Goal: Task Accomplishment & Management: Complete application form

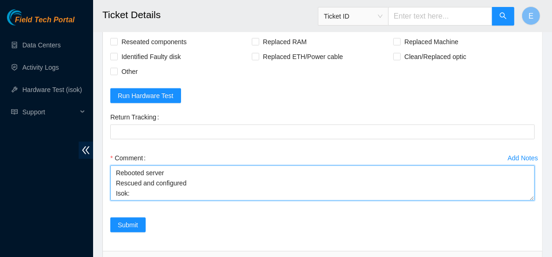
scroll to position [521, 0]
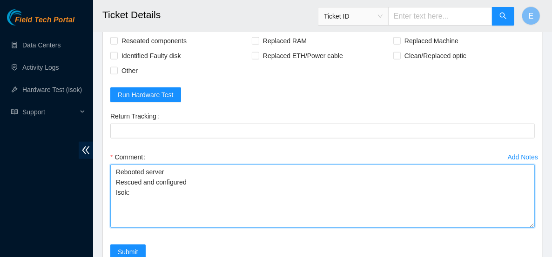
drag, startPoint x: 532, startPoint y: 194, endPoint x: 531, endPoint y: 223, distance: 29.4
click at [531, 223] on textarea "Rebooted server Rescued and configured Isok:" at bounding box center [322, 196] width 425 height 63
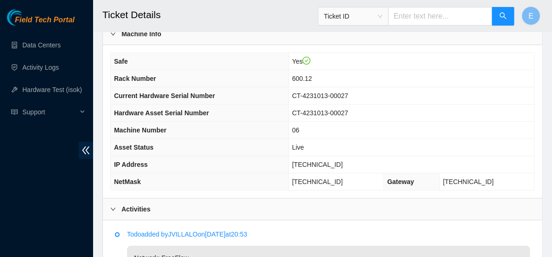
scroll to position [95, 0]
drag, startPoint x: 347, startPoint y: 164, endPoint x: 309, endPoint y: 162, distance: 38.7
click at [308, 163] on td "23.61.254.41" at bounding box center [412, 165] width 246 height 17
copy span "23.61.254.41"
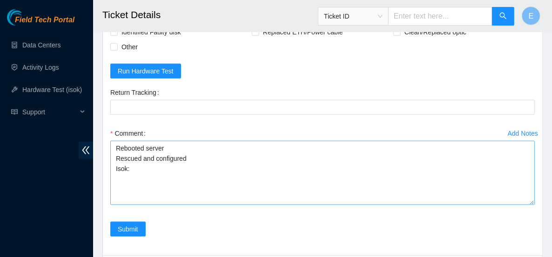
scroll to position [546, 0]
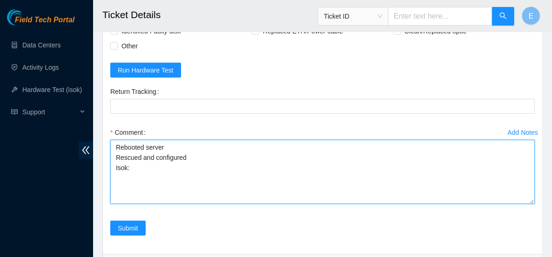
click at [151, 168] on textarea "Rebooted server Rescued and configured Isok:" at bounding box center [322, 172] width 425 height 64
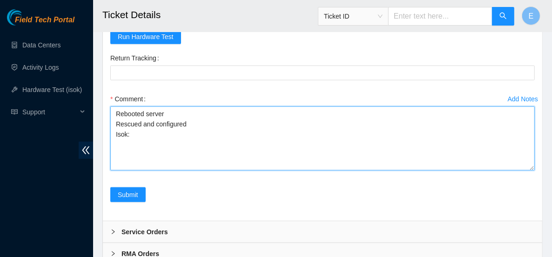
scroll to position [581, 0]
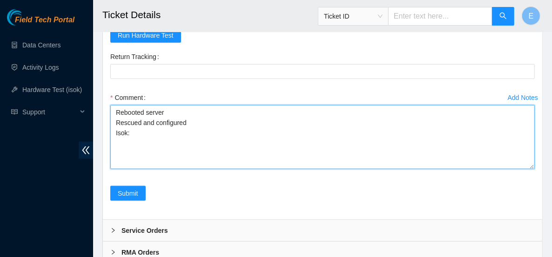
paste textarea "23.61.254.41 : passed: ok"
type textarea "Rebooted server Rescued and configured Isok: 23.61.254.41 : passed: ok"
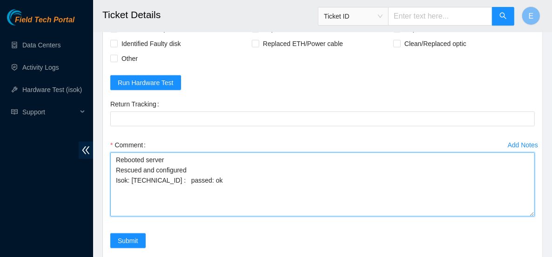
scroll to position [534, 0]
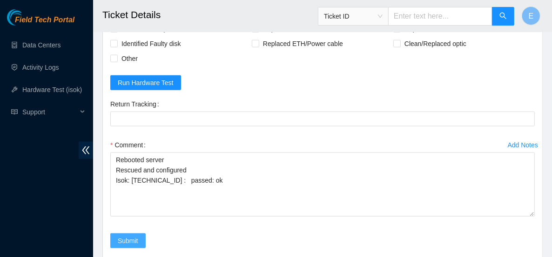
click at [133, 236] on span "Submit" at bounding box center [128, 241] width 20 height 10
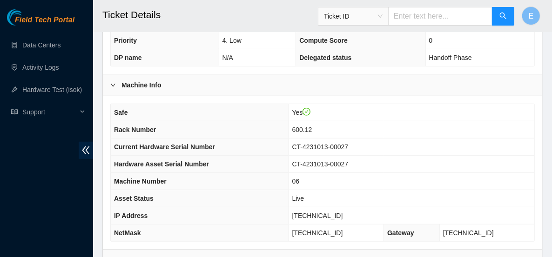
scroll to position [310, 0]
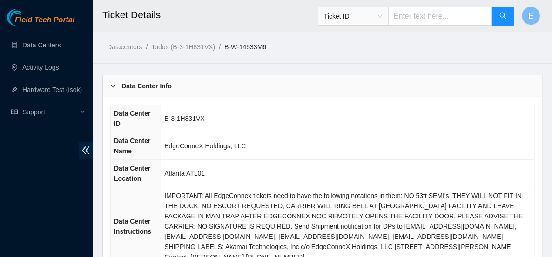
click at [131, 89] on b "Data Center Info" at bounding box center [147, 86] width 50 height 10
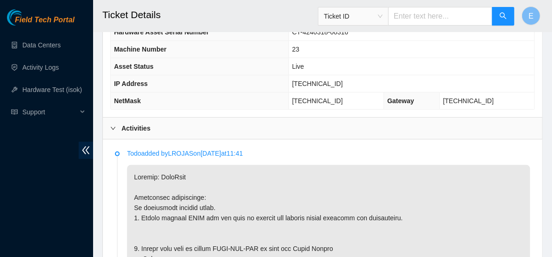
scroll to position [180, 0]
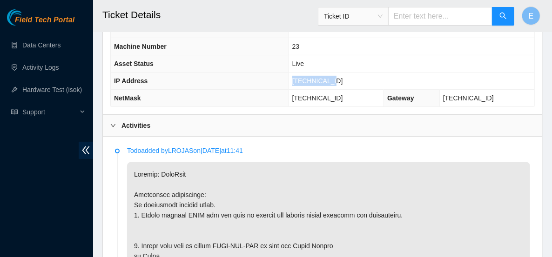
drag, startPoint x: 343, startPoint y: 77, endPoint x: 301, endPoint y: 79, distance: 41.9
click at [301, 79] on tr "IP Address 23.42.149.90" at bounding box center [323, 81] width 424 height 17
copy tr "23.42.149.90"
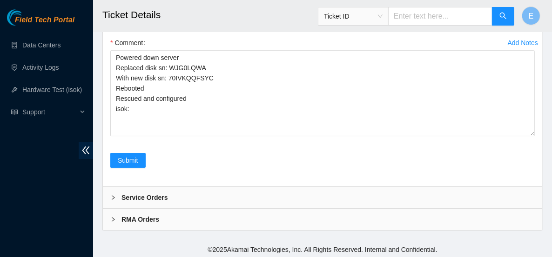
scroll to position [1852, 0]
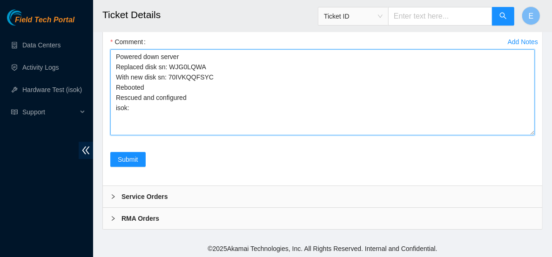
click at [221, 135] on textarea "Powered down server Replaced disk sn: WJG0LQWA With new disk sn: 70IVKQQFSYC Re…" at bounding box center [322, 92] width 425 height 86
click at [173, 135] on textarea "Powered down server Replaced disk sn: WJG0LQWA With new disk sn: 70IVKQQFSYC Re…" at bounding box center [322, 92] width 425 height 86
click at [159, 135] on textarea "Powered down server Replaced disk sn: WJG0LQWA With new disk sn: 70IVKQQFSYC Re…" at bounding box center [322, 92] width 425 height 86
paste textarea "23.42.149.90 : passed: ok"
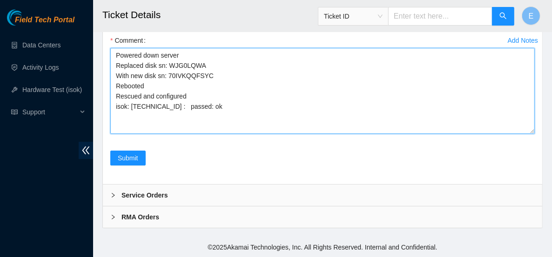
scroll to position [1882, 0]
type textarea "Powered down server Replaced disk sn: WJG0LQWA With new disk sn: 70IVKQQFSYC Re…"
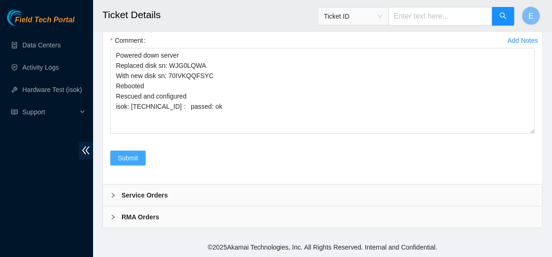
click at [135, 163] on span "Submit" at bounding box center [128, 158] width 20 height 10
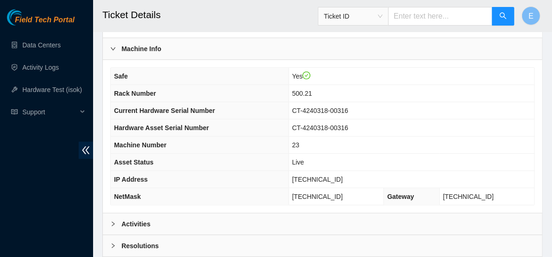
scroll to position [399, 0]
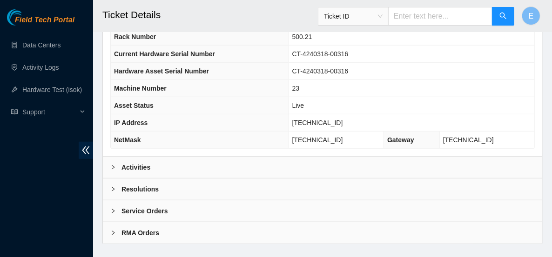
click at [122, 184] on b "Resolutions" at bounding box center [140, 189] width 37 height 10
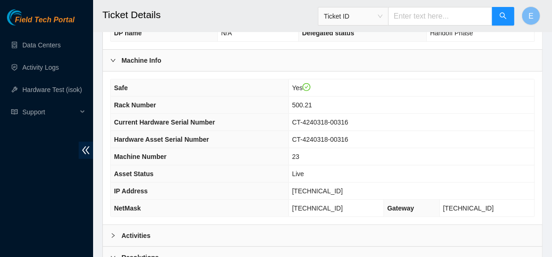
scroll to position [331, 0]
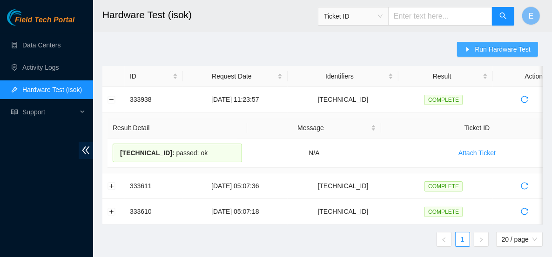
click at [499, 50] on span "Run Hardware Test" at bounding box center [503, 49] width 56 height 10
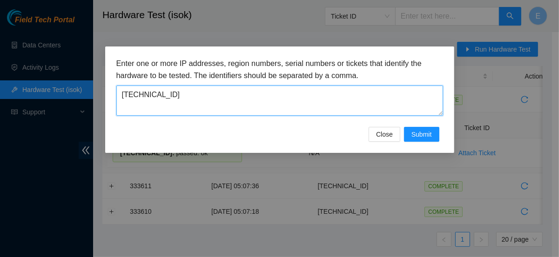
click at [301, 101] on textarea "23.59.89.69" at bounding box center [279, 101] width 327 height 30
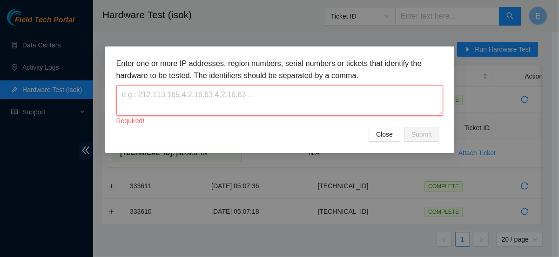
paste textarea "23.42.149.90"
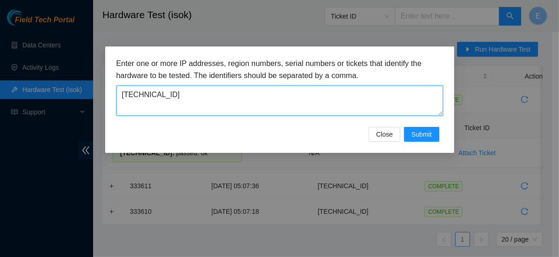
click at [139, 97] on textarea "23.42.149.90" at bounding box center [279, 101] width 327 height 30
type textarea "23.42.149.90"
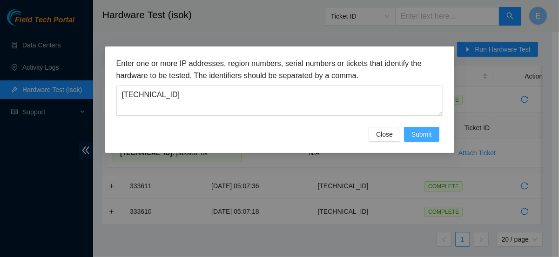
click at [417, 131] on span "Submit" at bounding box center [422, 134] width 20 height 10
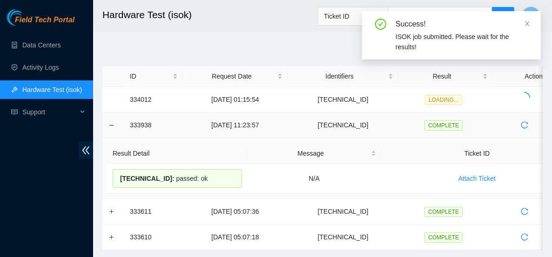
click at [115, 127] on td at bounding box center [113, 126] width 22 height 26
click at [110, 124] on button "Collapse row" at bounding box center [111, 125] width 7 height 7
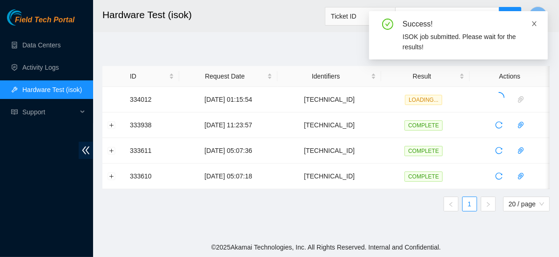
click at [534, 24] on icon "close" at bounding box center [534, 23] width 7 height 7
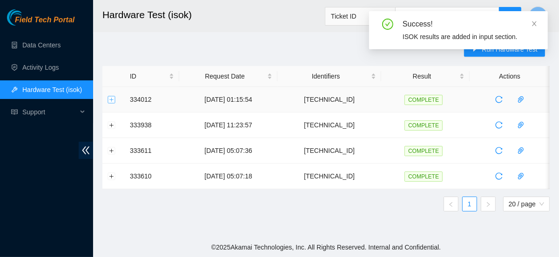
click at [108, 101] on button "Expand row" at bounding box center [111, 99] width 7 height 7
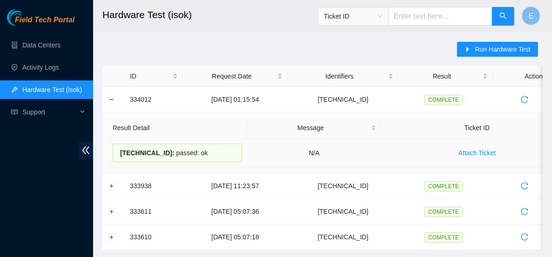
drag, startPoint x: 119, startPoint y: 152, endPoint x: 213, endPoint y: 160, distance: 94.3
click at [213, 160] on div "23.42.149.90 : passed: ok" at bounding box center [177, 153] width 129 height 19
copy div "23.42.149.90 : passed: ok"
click at [63, 87] on link "Hardware Test (isok)" at bounding box center [52, 89] width 60 height 7
click at [114, 98] on button "Collapse row" at bounding box center [111, 99] width 7 height 7
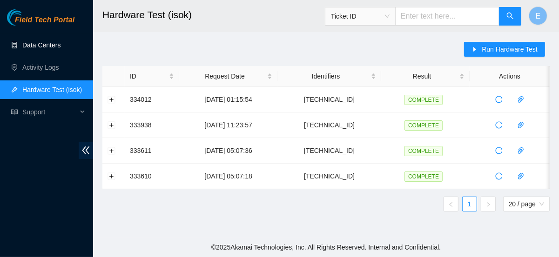
click at [42, 44] on link "Data Centers" at bounding box center [41, 44] width 38 height 7
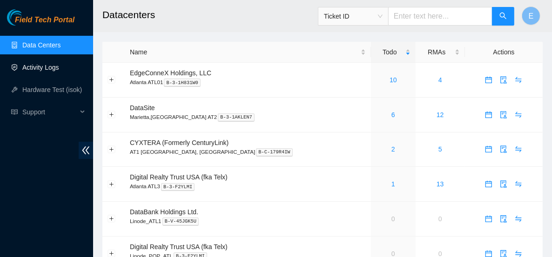
click at [48, 64] on link "Activity Logs" at bounding box center [40, 67] width 37 height 7
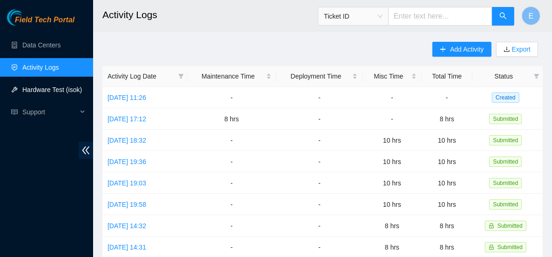
click at [43, 90] on link "Hardware Test (isok)" at bounding box center [52, 89] width 60 height 7
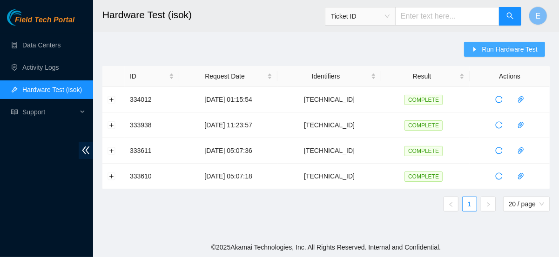
click at [493, 49] on span "Run Hardware Test" at bounding box center [510, 49] width 56 height 10
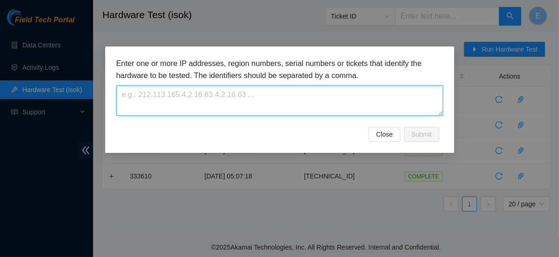
click at [191, 105] on textarea at bounding box center [279, 101] width 327 height 30
paste textarea "23.61.254.41"
type textarea "23.61.254.41"
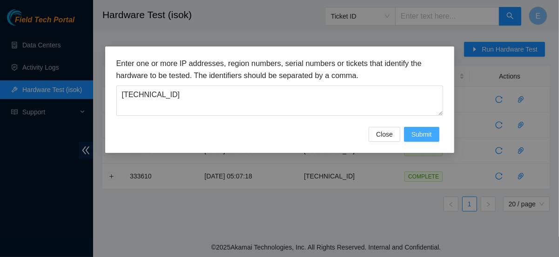
click at [415, 139] on span "Submit" at bounding box center [422, 134] width 20 height 10
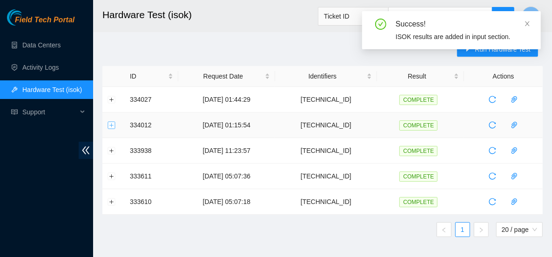
click at [110, 126] on button "Expand row" at bounding box center [111, 125] width 7 height 7
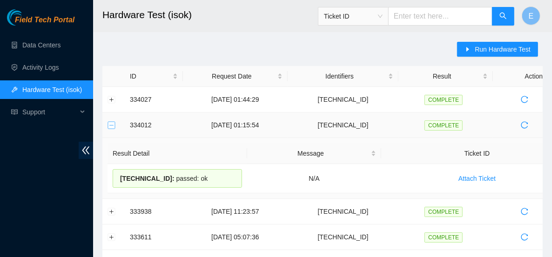
click at [112, 122] on button "Collapse row" at bounding box center [111, 125] width 7 height 7
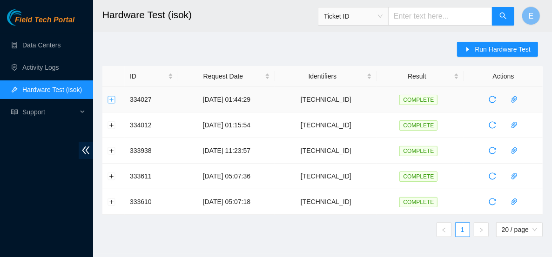
click at [109, 99] on button "Expand row" at bounding box center [111, 99] width 7 height 7
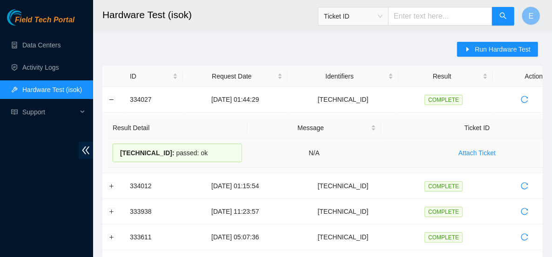
drag, startPoint x: 202, startPoint y: 156, endPoint x: 115, endPoint y: 150, distance: 86.8
click at [115, 150] on div "23.61.254.41 : passed: ok" at bounding box center [177, 153] width 129 height 19
copy div "23.61.254.41 : passed: ok"
click at [111, 96] on button "Collapse row" at bounding box center [111, 99] width 7 height 7
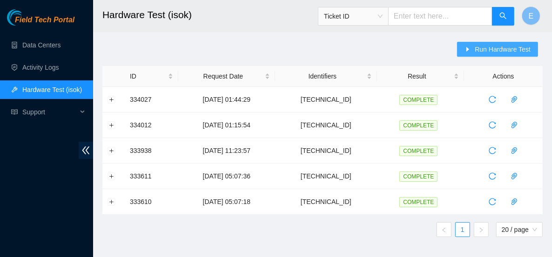
click at [468, 47] on icon "caret-right" at bounding box center [468, 49] width 7 height 7
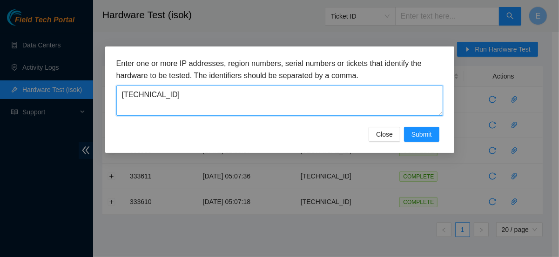
click at [211, 100] on textarea "23.61.254.41" at bounding box center [279, 101] width 327 height 30
click at [211, 100] on textarea "[TECHNICAL_ID]" at bounding box center [279, 101] width 327 height 30
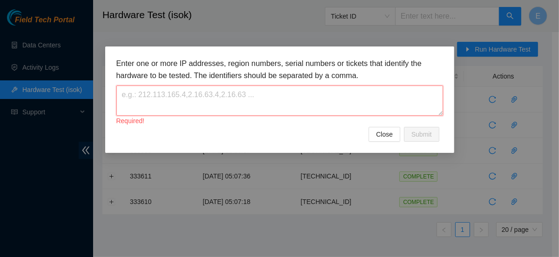
paste textarea "[TECHNICAL_ID]"
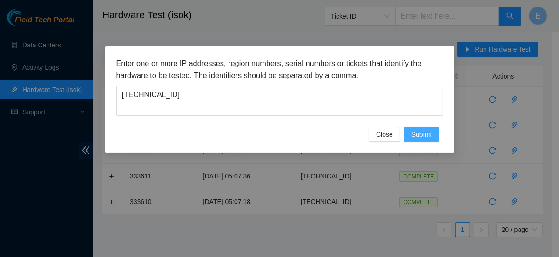
click at [417, 130] on span "Submit" at bounding box center [422, 134] width 20 height 10
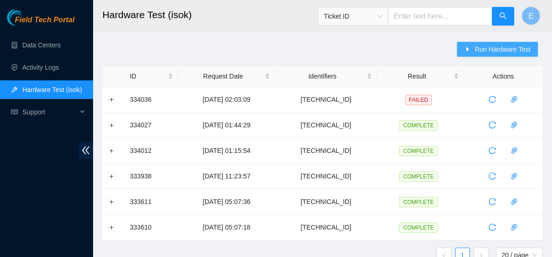
click at [471, 54] on button "Run Hardware Test" at bounding box center [497, 49] width 81 height 15
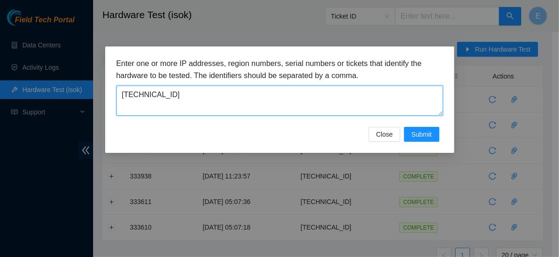
click at [245, 100] on textarea "[TECHNICAL_ID]" at bounding box center [279, 101] width 327 height 30
click at [139, 96] on textarea "[TECHNICAL_ID]" at bounding box center [279, 101] width 327 height 30
type textarea "[TECHNICAL_ID]"
click at [327, 103] on textarea "23.218.144.203" at bounding box center [279, 101] width 327 height 30
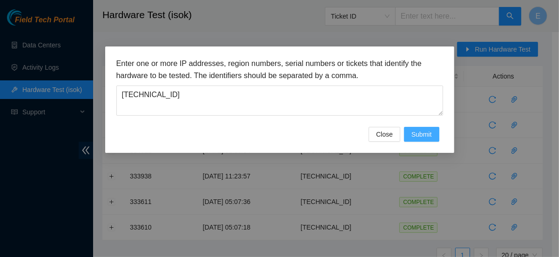
click at [416, 129] on span "Submit" at bounding box center [422, 134] width 20 height 10
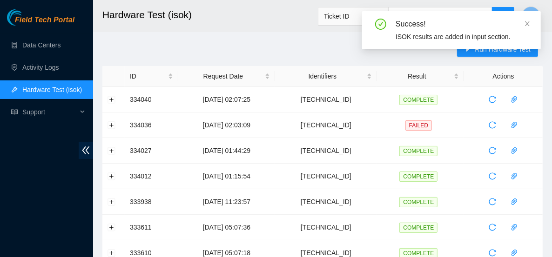
click at [99, 95] on main "Hardware Test (isok) Ticket ID E Run Hardware Test ID Request Date Identifiers …" at bounding box center [322, 152] width 459 height 305
click at [112, 98] on button "Expand row" at bounding box center [111, 99] width 7 height 7
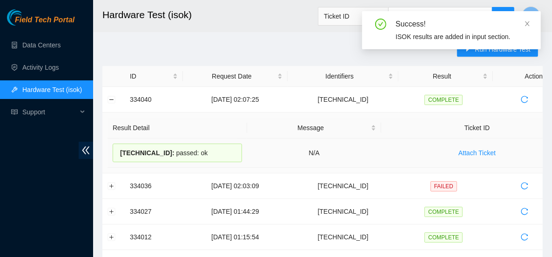
drag, startPoint x: 210, startPoint y: 151, endPoint x: 112, endPoint y: 150, distance: 98.7
click at [112, 150] on td "23.218.144.203 : passed: ok" at bounding box center [178, 153] width 140 height 29
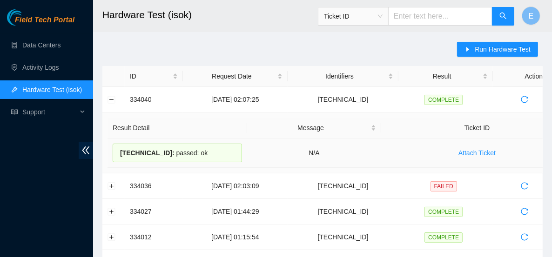
copy div "23.218.144.203 : passed: ok"
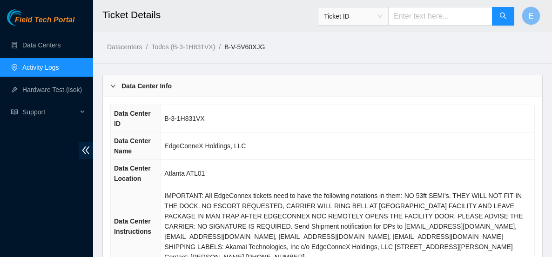
scroll to position [271, 0]
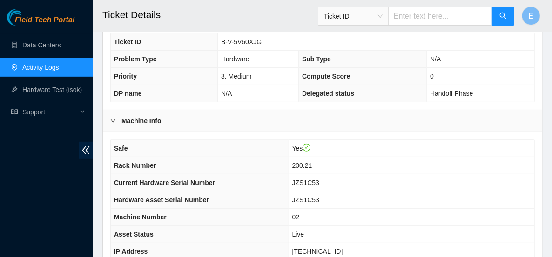
click at [118, 116] on div at bounding box center [115, 121] width 11 height 10
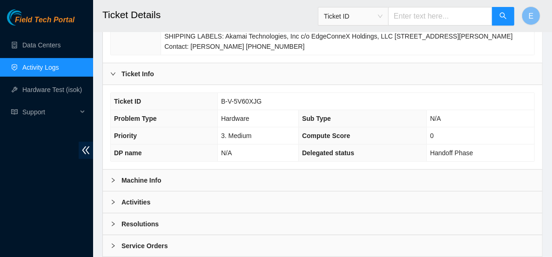
click at [112, 70] on div "Ticket Info" at bounding box center [323, 73] width 440 height 21
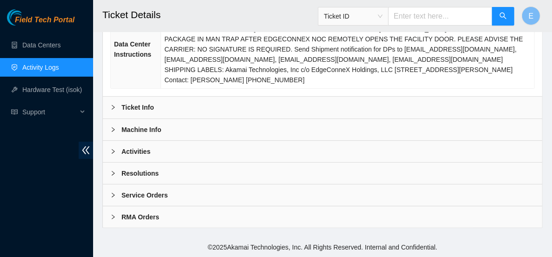
scroll to position [163, 0]
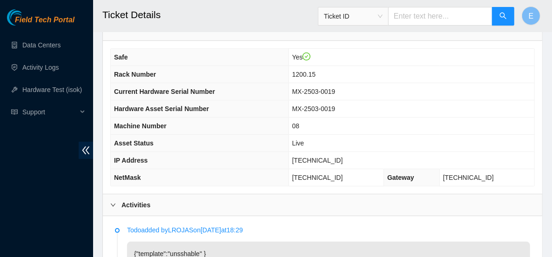
scroll to position [100, 0]
drag, startPoint x: 346, startPoint y: 158, endPoint x: 294, endPoint y: 159, distance: 51.7
click at [294, 159] on tr "IP Address 23.218.144.203" at bounding box center [323, 160] width 424 height 17
copy tr "[TECHNICAL_ID]"
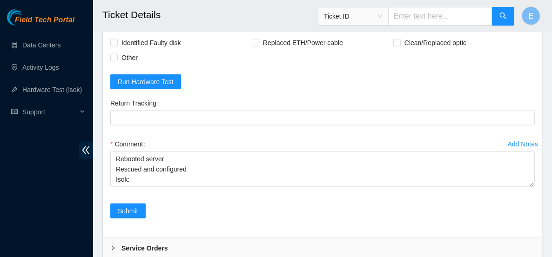
scroll to position [745, 0]
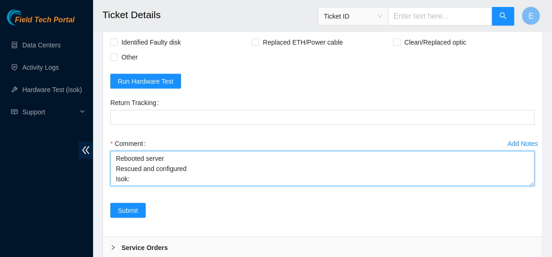
click at [145, 187] on textarea "Rebooted server Rescued and configured Isok:" at bounding box center [322, 168] width 425 height 35
paste textarea "23.218.144.203 : passed: ok"
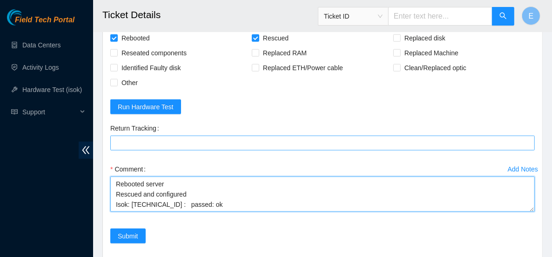
scroll to position [814, 0]
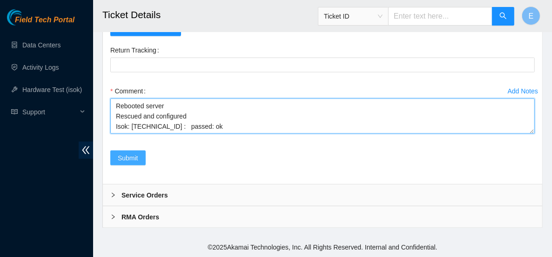
type textarea "Rebooted server Rescued and configured Isok: 23.218.144.203 : passed: ok"
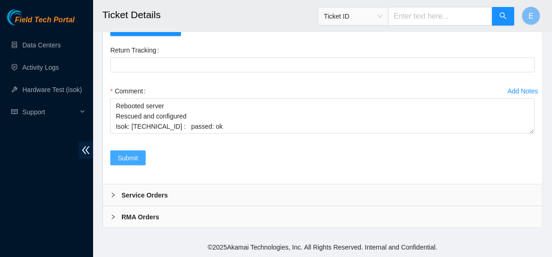
click at [133, 157] on span "Submit" at bounding box center [128, 158] width 20 height 10
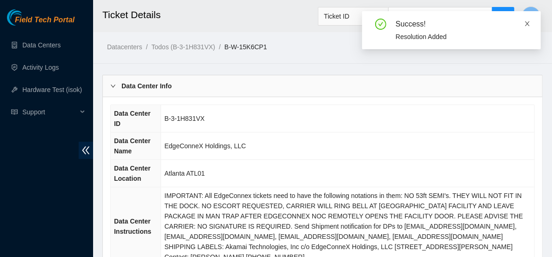
click at [528, 24] on icon "close" at bounding box center [527, 23] width 5 height 5
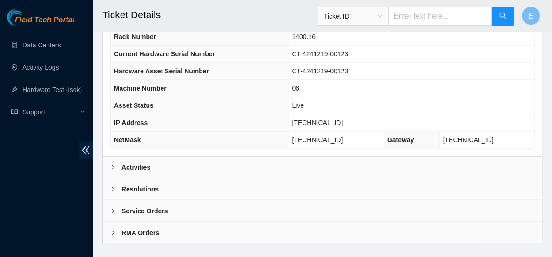
click at [156, 184] on b "Resolutions" at bounding box center [140, 189] width 37 height 10
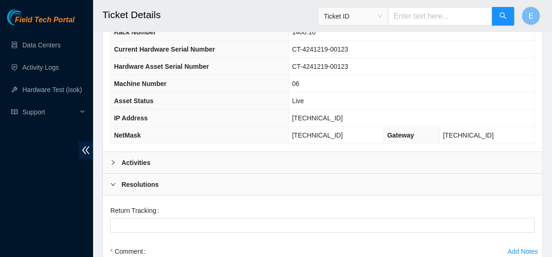
scroll to position [402, 0]
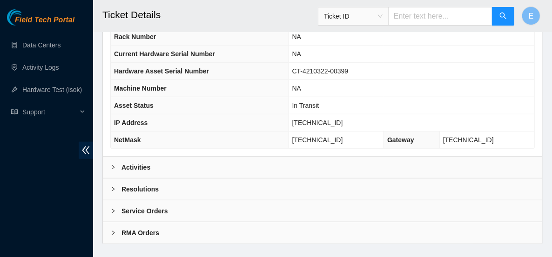
scroll to position [399, 0]
click at [277, 158] on div "Activities" at bounding box center [323, 168] width 440 height 21
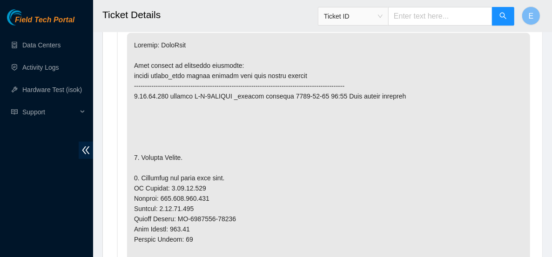
scroll to position [572, 0]
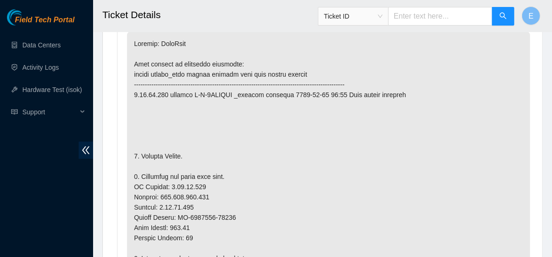
drag, startPoint x: 277, startPoint y: 158, endPoint x: 272, endPoint y: 176, distance: 18.9
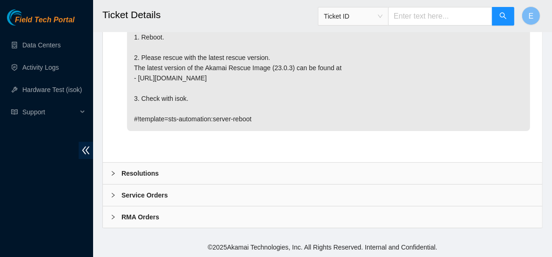
scroll to position [1962, 0]
click at [174, 173] on div "Resolutions" at bounding box center [323, 173] width 440 height 21
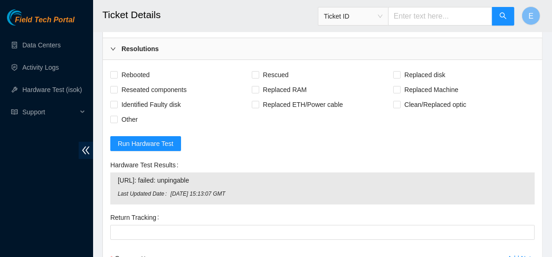
scroll to position [2068, 0]
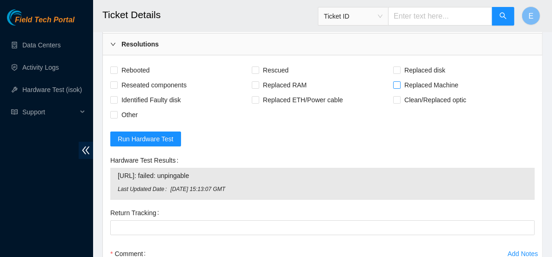
click at [396, 88] on input "Replaced Machine" at bounding box center [396, 84] width 7 height 7
checkbox input "true"
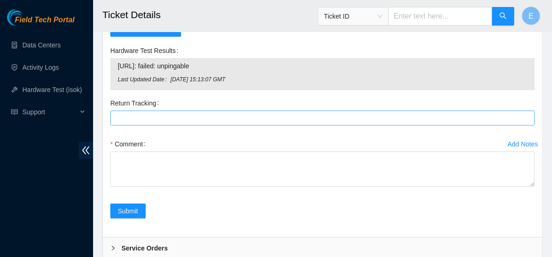
scroll to position [2178, 0]
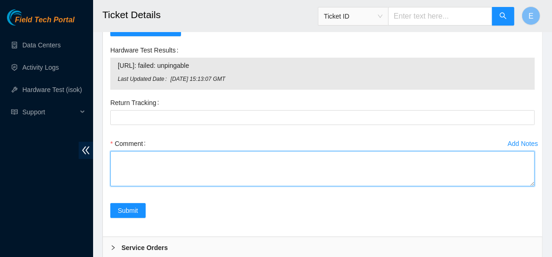
click at [172, 187] on textarea "Comment" at bounding box center [322, 168] width 425 height 35
paste textarea "Powered down server Replaced server sn: With new server sn: Rescued and Configu…"
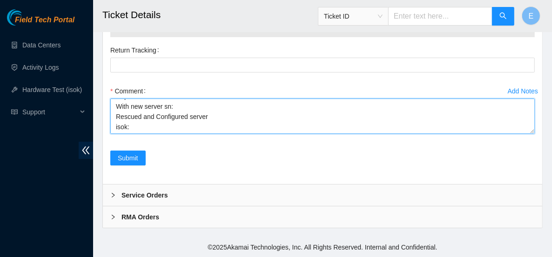
scroll to position [24, 0]
click at [175, 129] on textarea "Powered down server Replaced server sn: With new server sn: Rescued and Configu…" at bounding box center [322, 116] width 425 height 35
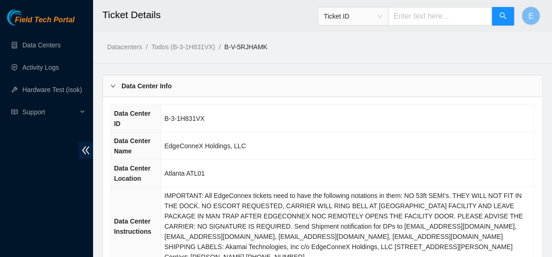
scroll to position [49, 0]
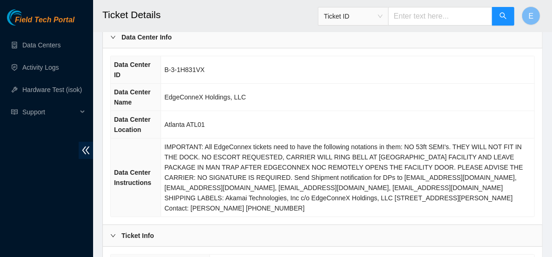
click at [131, 45] on div "Data Center Info" at bounding box center [323, 37] width 440 height 21
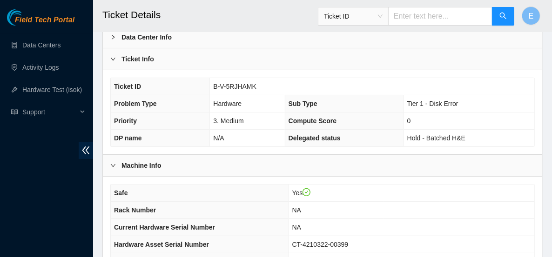
click at [139, 58] on b "Ticket Info" at bounding box center [138, 59] width 33 height 10
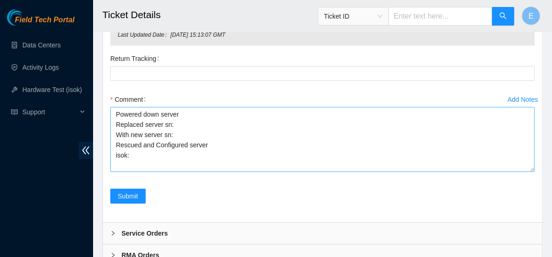
scroll to position [0, 0]
drag, startPoint x: 534, startPoint y: 177, endPoint x: 531, endPoint y: 210, distance: 32.7
click at [531, 172] on textarea "Powered down server Replaced server sn: With new server sn: Rescued and Configu…" at bounding box center [322, 139] width 425 height 65
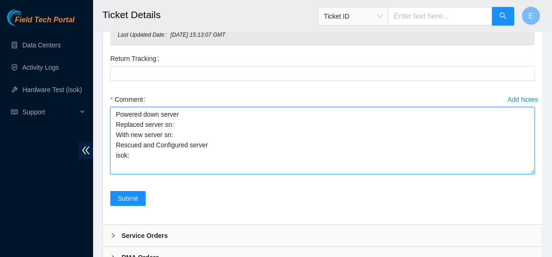
click at [177, 162] on textarea "Powered down server Replaced server sn: With new server sn: Rescued and Configu…" at bounding box center [322, 141] width 425 height 68
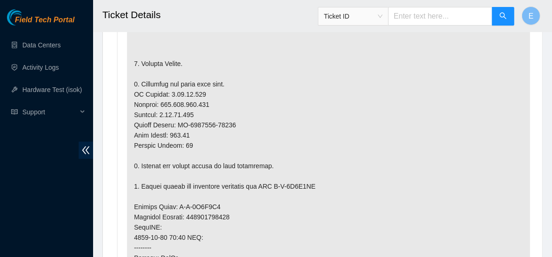
scroll to position [407, 0]
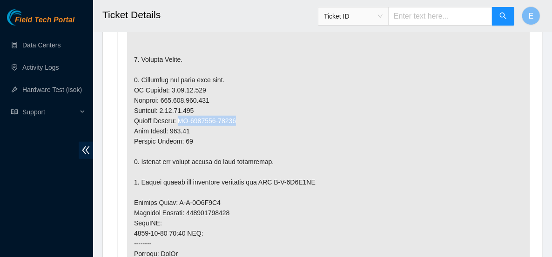
drag, startPoint x: 178, startPoint y: 115, endPoint x: 237, endPoint y: 115, distance: 58.7
click at [237, 115] on p at bounding box center [328, 223] width 403 height 577
copy p "CT-4210322-00399"
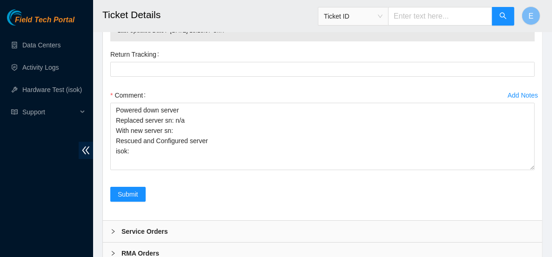
scroll to position [1965, 0]
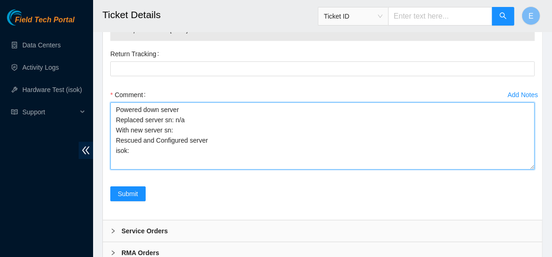
click at [179, 169] on textarea "Powered down server Replaced server sn: n/a With new server sn: Rescued and Con…" at bounding box center [322, 136] width 425 height 68
paste textarea "CT-4210322-00399"
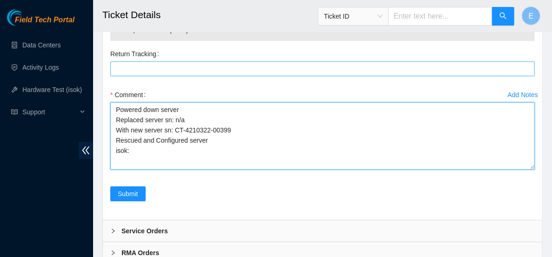
type textarea "Powered down server Replaced server sn: n/a With new server sn: CT-4210322-0039…"
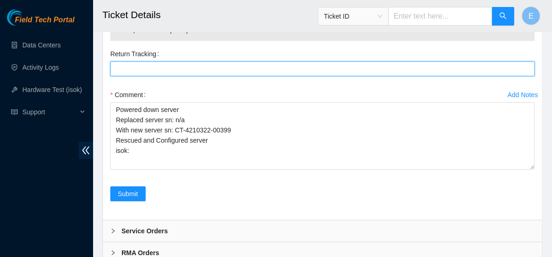
click at [149, 76] on Tracking "Return Tracking" at bounding box center [322, 68] width 425 height 15
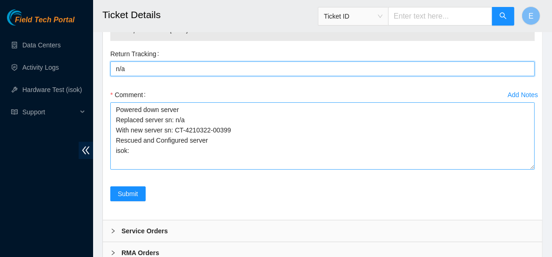
type Tracking "n/a"
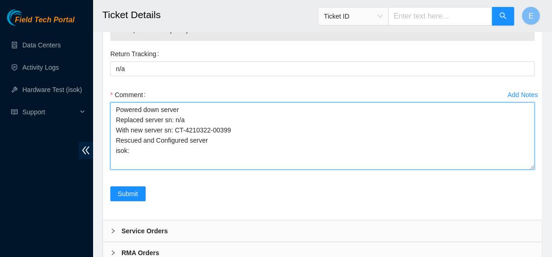
click at [186, 170] on textarea "Powered down server Replaced server sn: n/a With new server sn: CT-4210322-0039…" at bounding box center [322, 136] width 425 height 68
type textarea "Powered down server Replaced server sn: n/a With new server sn: CT-4210322-0039…"
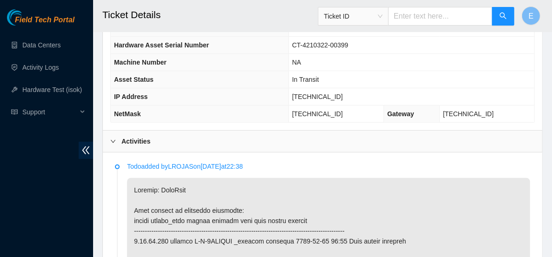
scroll to position [155, 0]
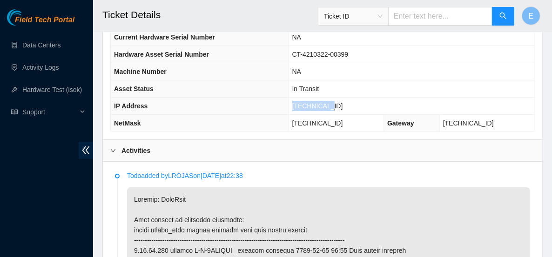
drag, startPoint x: 347, startPoint y: 106, endPoint x: 302, endPoint y: 107, distance: 44.7
click at [302, 107] on tr "IP Address 2.23.85.212" at bounding box center [323, 106] width 424 height 17
copy tr "2.23.85.212"
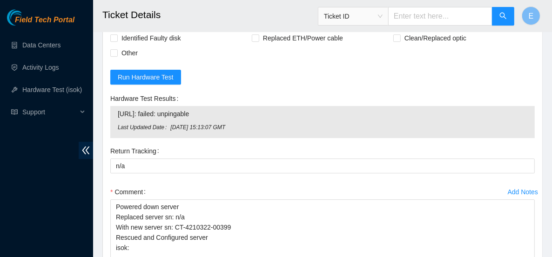
scroll to position [1868, 0]
click at [122, 15] on span "Rebooted" at bounding box center [136, 7] width 36 height 15
click at [117, 11] on input "Rebooted" at bounding box center [113, 7] width 7 height 7
checkbox input "true"
click at [264, 15] on span "Rescued" at bounding box center [275, 7] width 33 height 15
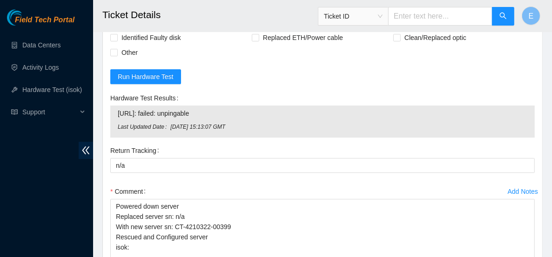
click at [258, 11] on input "Rescued" at bounding box center [255, 7] width 7 height 7
checkbox input "true"
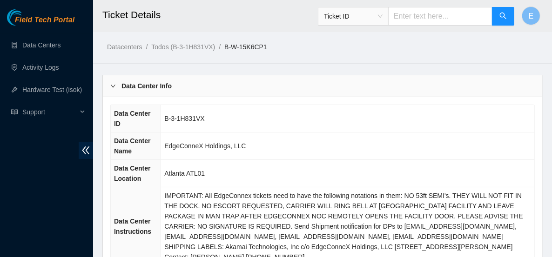
click at [215, 84] on div "Data Center Info" at bounding box center [323, 85] width 440 height 21
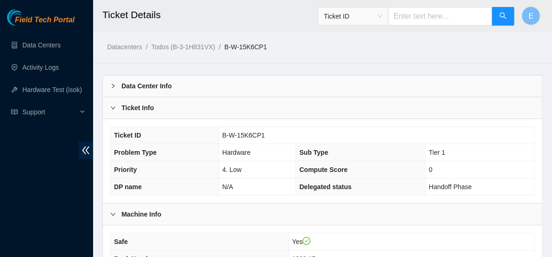
click at [234, 112] on div "Ticket Info" at bounding box center [323, 107] width 440 height 21
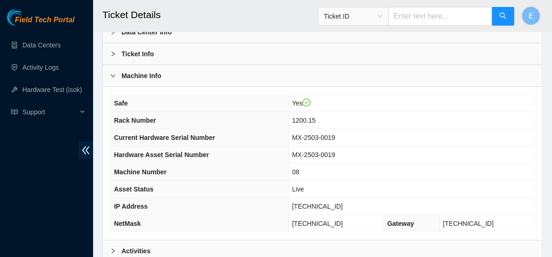
scroll to position [150, 0]
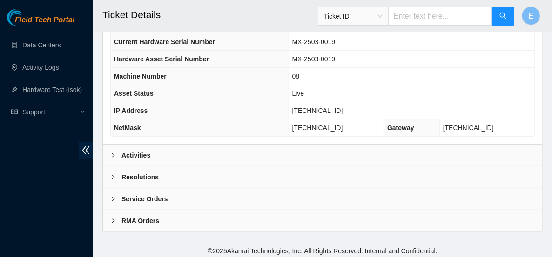
click at [162, 173] on div "Resolutions" at bounding box center [323, 177] width 440 height 21
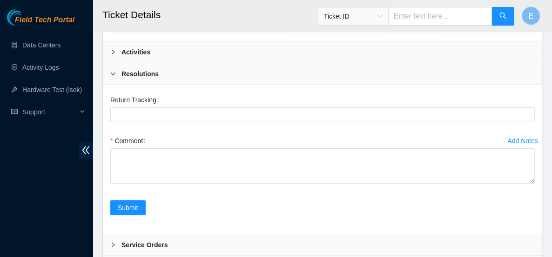
scroll to position [256, 0]
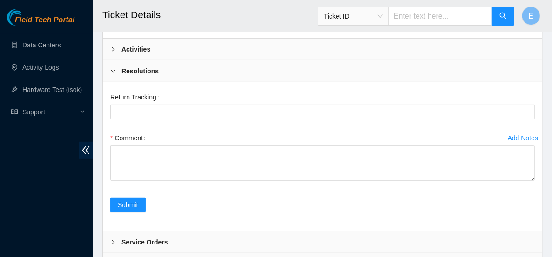
click at [144, 72] on b "Resolutions" at bounding box center [140, 71] width 37 height 10
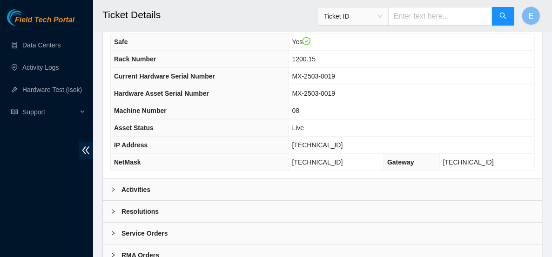
scroll to position [150, 0]
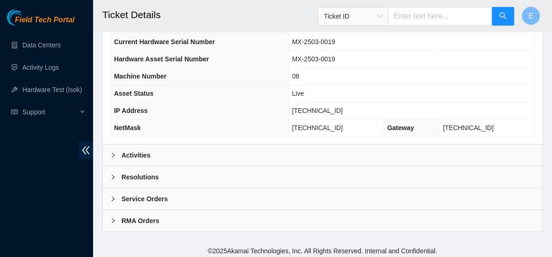
click at [255, 173] on div "Resolutions" at bounding box center [323, 177] width 440 height 21
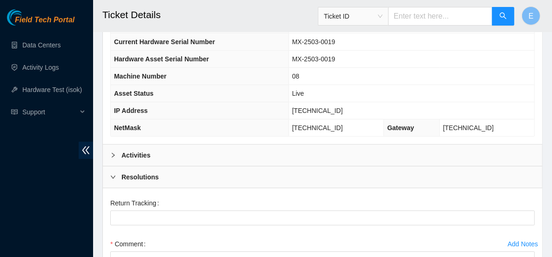
click at [255, 173] on div "Resolutions" at bounding box center [323, 177] width 440 height 21
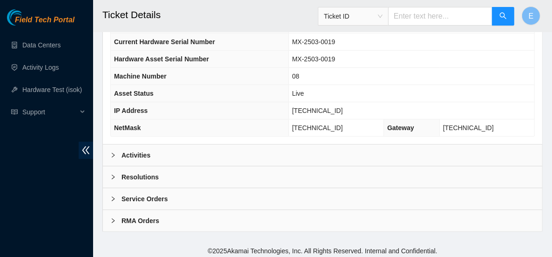
click at [234, 149] on div "Activities" at bounding box center [323, 155] width 440 height 21
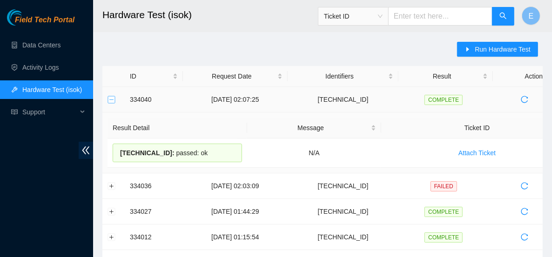
click at [114, 96] on button "Collapse row" at bounding box center [111, 99] width 7 height 7
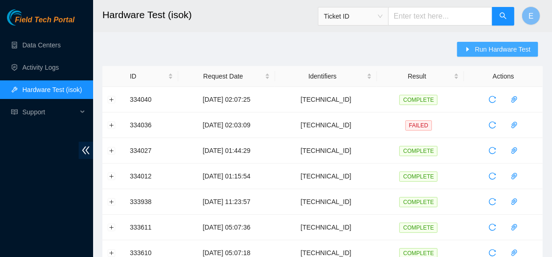
click at [478, 50] on span "Run Hardware Test" at bounding box center [503, 49] width 56 height 10
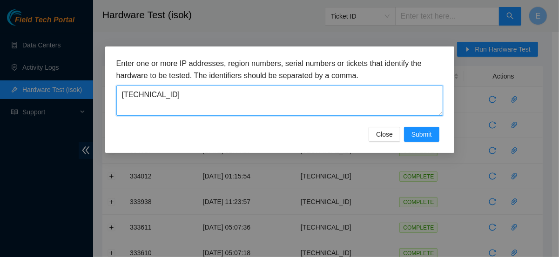
click at [246, 103] on textarea "[TECHNICAL_ID]" at bounding box center [279, 101] width 327 height 30
click at [246, 103] on textarea "23.218.144.203" at bounding box center [279, 101] width 327 height 30
paste textarea "2.23.85.212"
click at [138, 95] on textarea "2.23.85.212" at bounding box center [279, 101] width 327 height 30
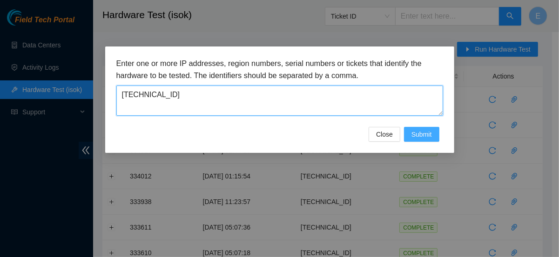
type textarea "2.23.85.212"
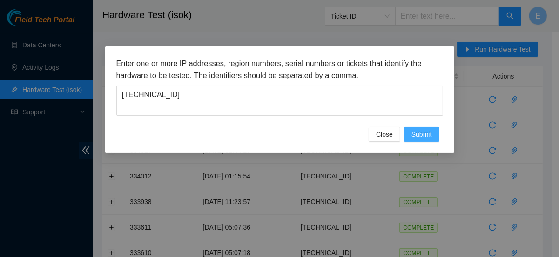
click at [429, 132] on span "Submit" at bounding box center [422, 134] width 20 height 10
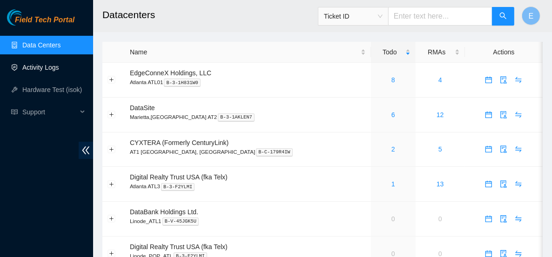
click at [49, 67] on link "Activity Logs" at bounding box center [40, 67] width 37 height 7
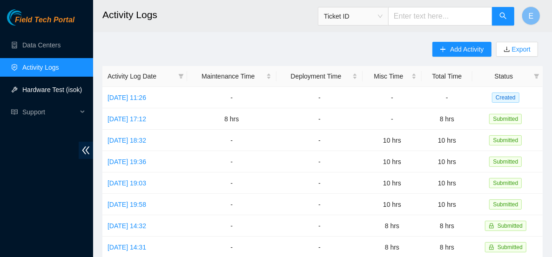
click at [54, 86] on link "Hardware Test (isok)" at bounding box center [52, 89] width 60 height 7
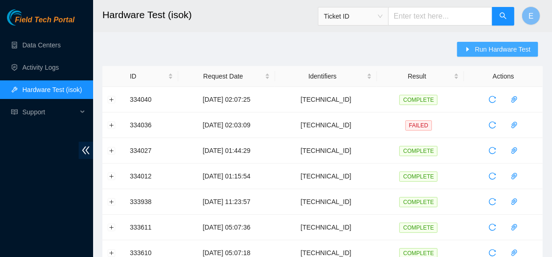
click at [504, 49] on span "Run Hardware Test" at bounding box center [503, 49] width 56 height 10
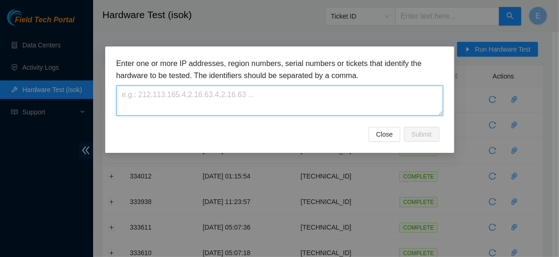
click at [243, 100] on textarea at bounding box center [279, 101] width 327 height 30
paste textarea "2.23.85.212"
click at [138, 93] on textarea "2.23.85.212" at bounding box center [279, 101] width 327 height 30
type textarea "2.23.85.212"
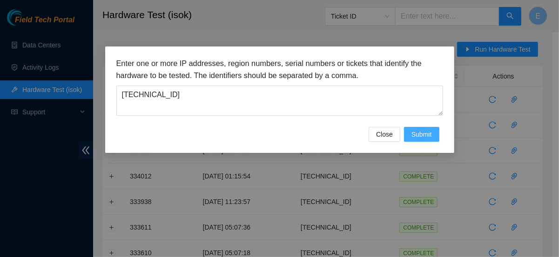
click at [430, 129] on span "Submit" at bounding box center [422, 134] width 20 height 10
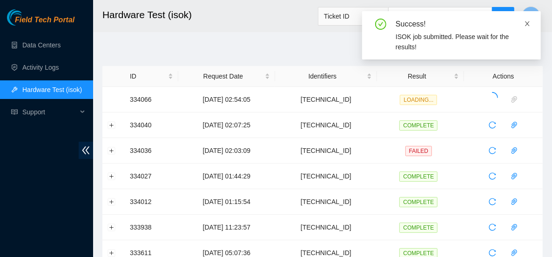
click at [527, 26] on icon "close" at bounding box center [527, 23] width 7 height 7
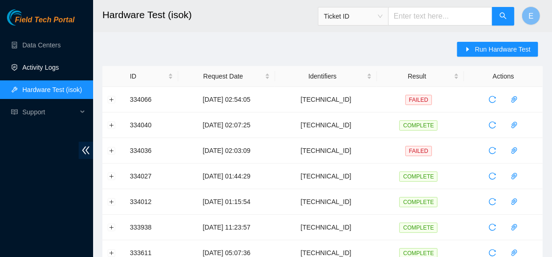
click at [52, 68] on link "Activity Logs" at bounding box center [40, 67] width 37 height 7
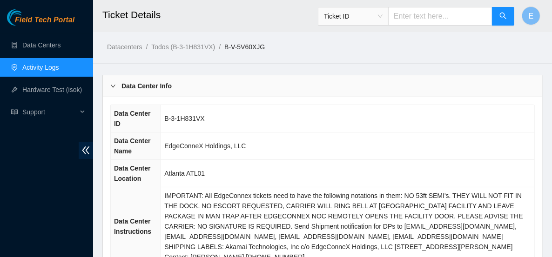
click at [279, 86] on div "Data Center Info" at bounding box center [323, 85] width 440 height 21
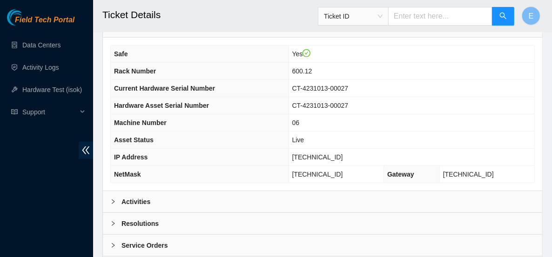
scroll to position [399, 0]
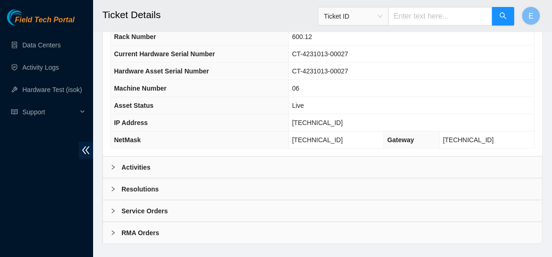
click at [316, 157] on div "Activities" at bounding box center [323, 167] width 440 height 21
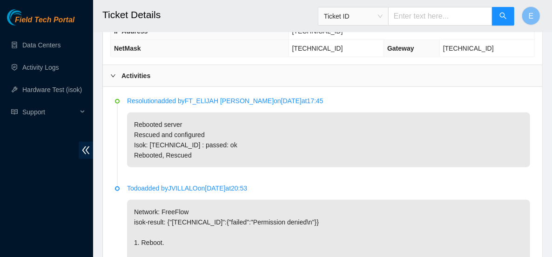
scroll to position [492, 0]
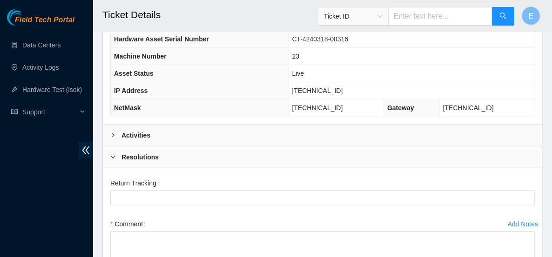
scroll to position [456, 0]
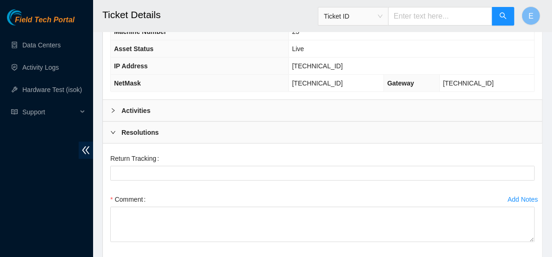
click at [177, 101] on div "Activities" at bounding box center [323, 110] width 440 height 21
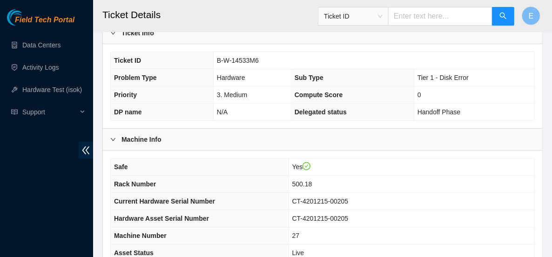
scroll to position [35, 0]
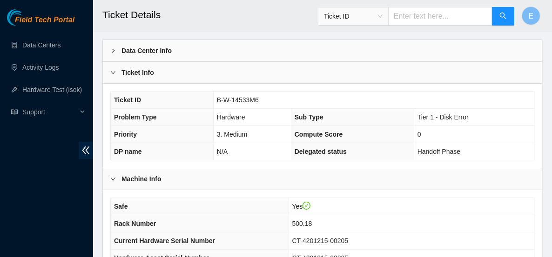
click at [178, 81] on div "Ticket Info" at bounding box center [323, 72] width 440 height 21
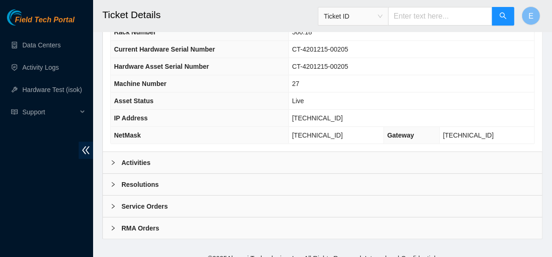
scroll to position [144, 0]
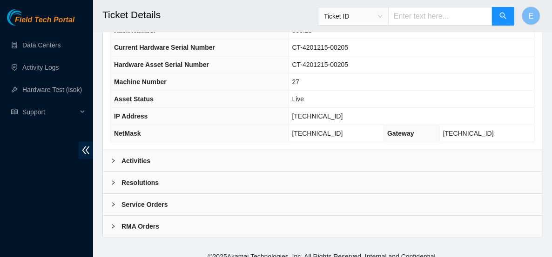
click at [194, 162] on div "Activities" at bounding box center [323, 160] width 440 height 21
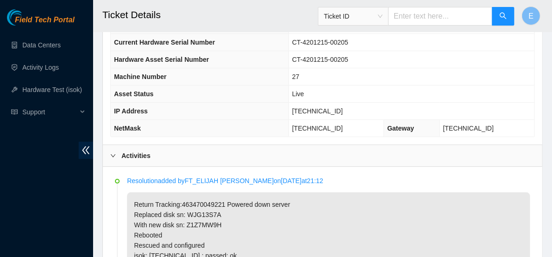
scroll to position [149, 0]
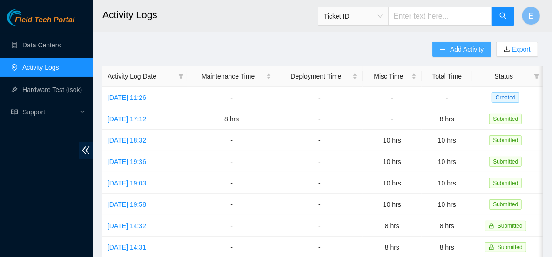
click at [448, 48] on button "Add Activity" at bounding box center [462, 49] width 59 height 15
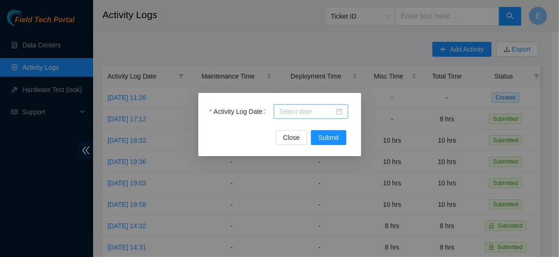
click at [303, 115] on input "Activity Log Date" at bounding box center [306, 112] width 55 height 10
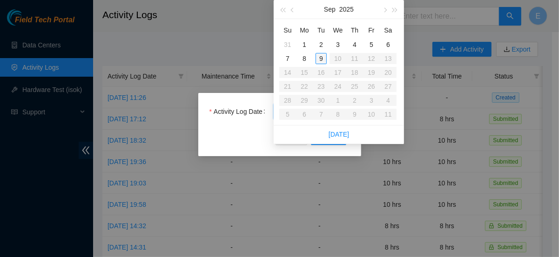
type input "[DATE]"
click at [319, 56] on div "9" at bounding box center [321, 58] width 11 height 11
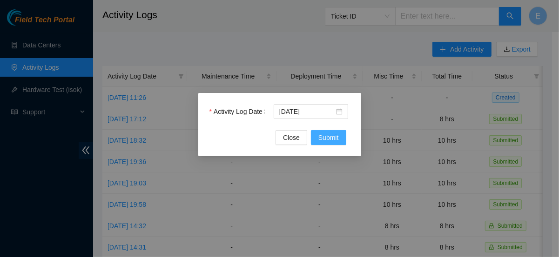
click at [326, 136] on span "Submit" at bounding box center [328, 138] width 20 height 10
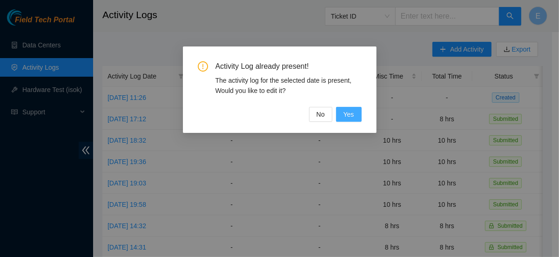
click at [352, 114] on span "Yes" at bounding box center [349, 114] width 11 height 10
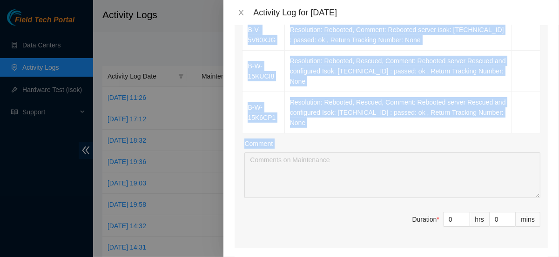
scroll to position [241, 0]
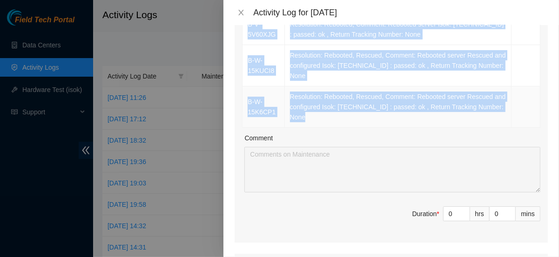
drag, startPoint x: 247, startPoint y: 99, endPoint x: 335, endPoint y: 111, distance: 88.9
click at [335, 111] on tbody "B-W-1597NLP Resolution: Rebooted, Rescued, Replaced disk, Comment: Powered down…" at bounding box center [392, 45] width 298 height 166
copy tbody "B-W-1597NLP Resolution: Rebooted, Rescued, Replaced disk, Comment: Powered down…"
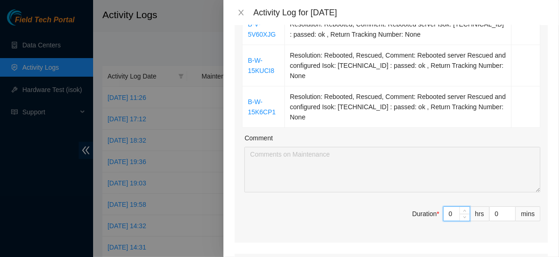
click at [447, 209] on input "0" at bounding box center [457, 214] width 26 height 14
type input "8"
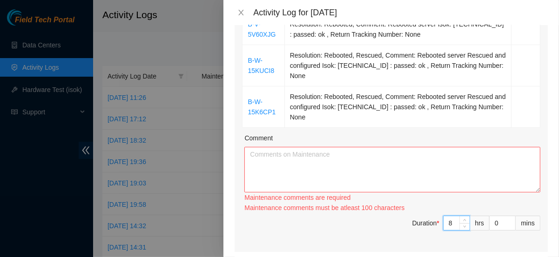
type input "8"
click at [358, 173] on textarea "Comment" at bounding box center [392, 170] width 296 height 46
paste textarea "B-W-1597NLP Resolution: Rebooted, Rescued, Replaced disk, Comment: Powered down…"
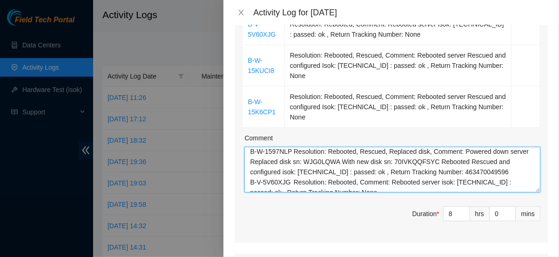
scroll to position [0, 0]
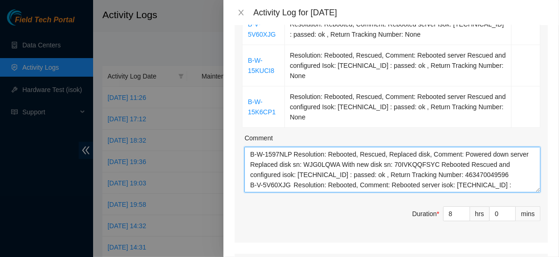
click at [248, 185] on textarea "B-W-1597NLP Resolution: Rebooted, Rescued, Replaced disk, Comment: Powered down…" at bounding box center [392, 170] width 296 height 46
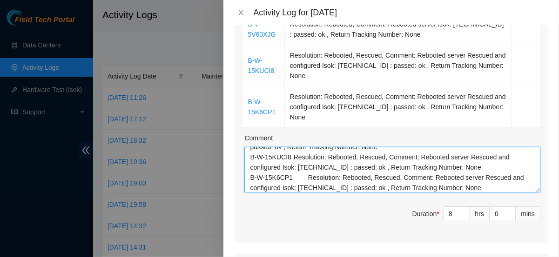
scroll to position [61, 0]
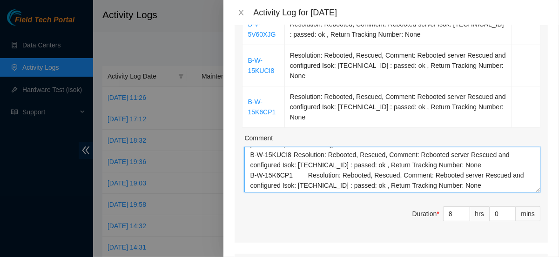
click at [249, 154] on textarea "B-W-1597NLP Resolution: Rebooted, Rescued, Replaced disk, Comment: Powered down…" at bounding box center [392, 170] width 296 height 46
click at [250, 172] on textarea "B-W-1597NLP Resolution: Rebooted, Rescued, Replaced disk, Comment: Powered down…" at bounding box center [392, 170] width 296 height 46
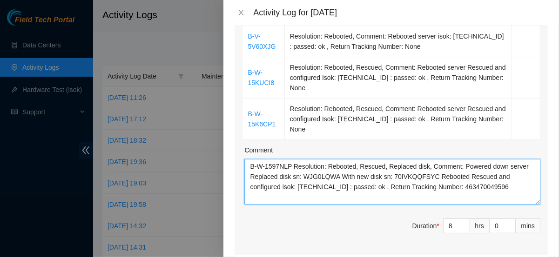
scroll to position [230, 0]
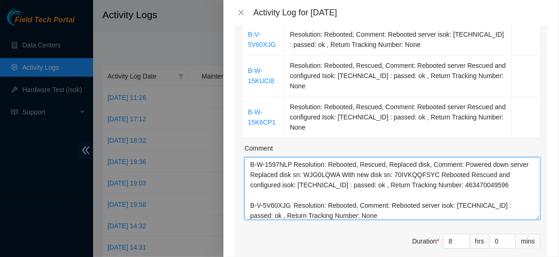
drag, startPoint x: 531, startPoint y: 200, endPoint x: 523, endPoint y: 217, distance: 19.6
click at [523, 217] on textarea "B-W-1597NLP Resolution: Rebooted, Rescued, Replaced disk, Comment: Powered down…" at bounding box center [392, 188] width 296 height 63
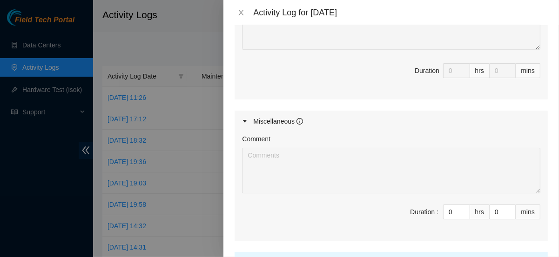
scroll to position [675, 0]
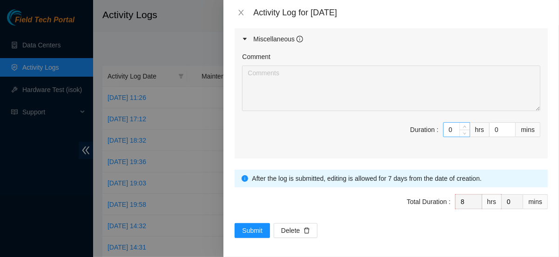
type textarea "B-W-1597NLP Resolution: Rebooted, Rescued, Replaced disk, Comment: Powered down…"
drag, startPoint x: 451, startPoint y: 124, endPoint x: 445, endPoint y: 125, distance: 5.6
click at [445, 125] on input "0" at bounding box center [457, 130] width 26 height 14
drag, startPoint x: 446, startPoint y: 125, endPoint x: 437, endPoint y: 127, distance: 8.6
click at [444, 127] on input "0" at bounding box center [457, 130] width 26 height 14
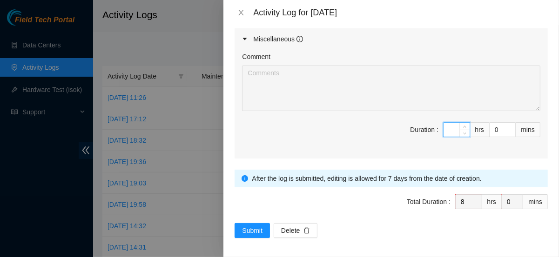
type input "1"
type input "9"
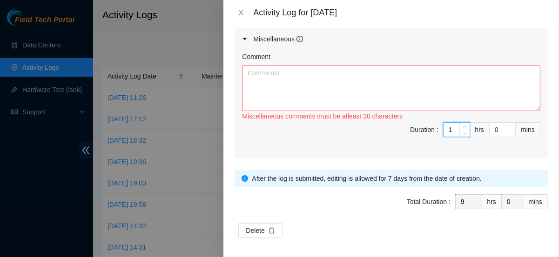
type input "8"
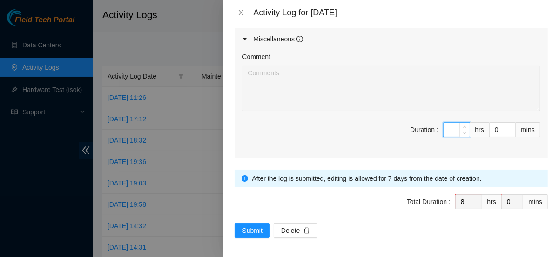
click at [300, 117] on div "Comment Duration : hrs 0 mins" at bounding box center [391, 104] width 313 height 109
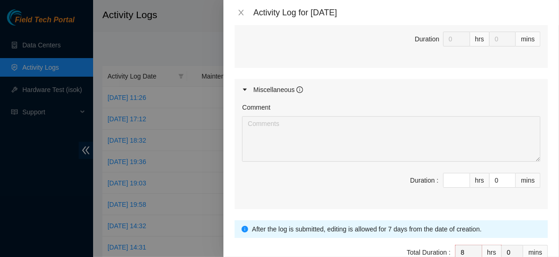
scroll to position [623, 0]
click at [247, 88] on icon "caret-right" at bounding box center [245, 91] width 6 height 6
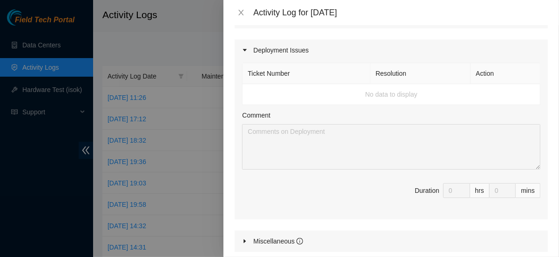
click at [244, 52] on div at bounding box center [247, 50] width 11 height 10
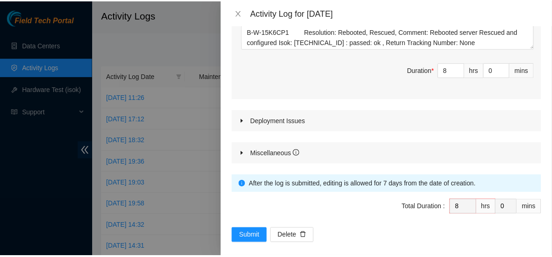
scroll to position [409, 0]
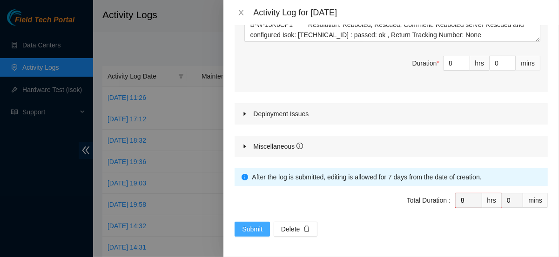
click at [264, 228] on button "Submit" at bounding box center [252, 229] width 35 height 15
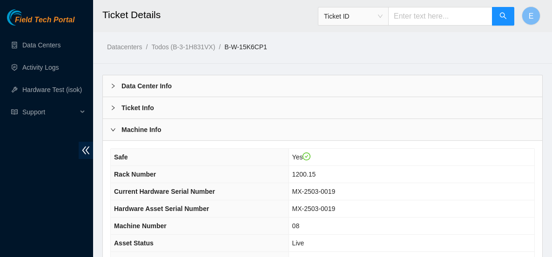
scroll to position [150, 0]
